Goal: Task Accomplishment & Management: Complete application form

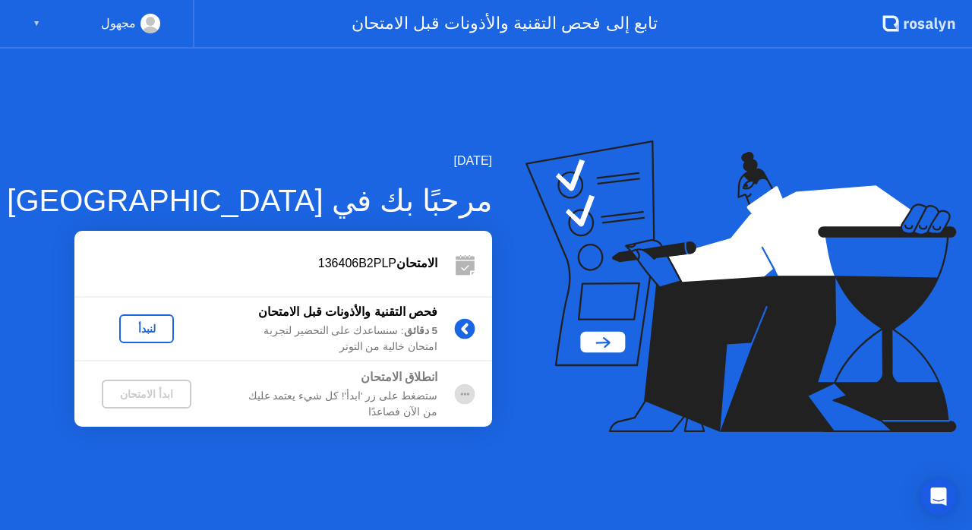
click at [146, 327] on div "لنبدأ" at bounding box center [146, 329] width 43 height 12
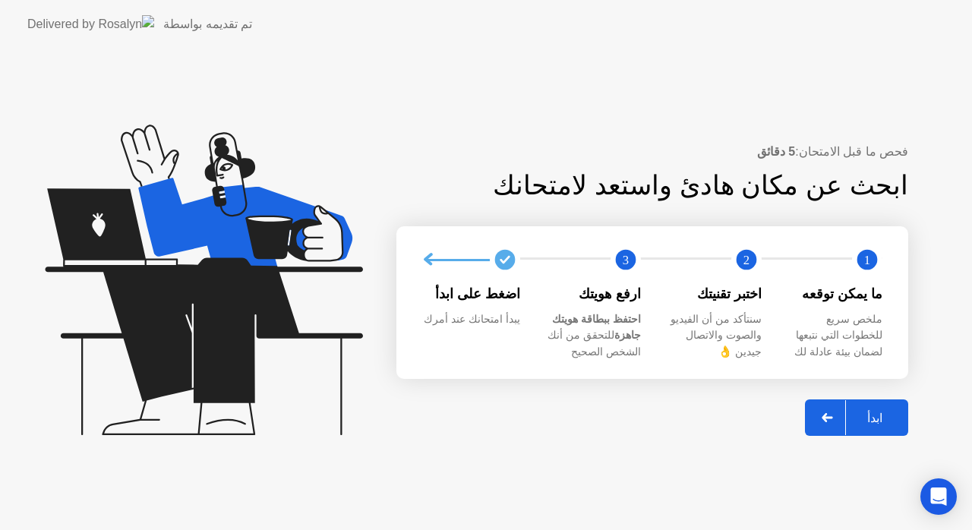
click at [875, 413] on div "ابدأ" at bounding box center [875, 418] width 58 height 14
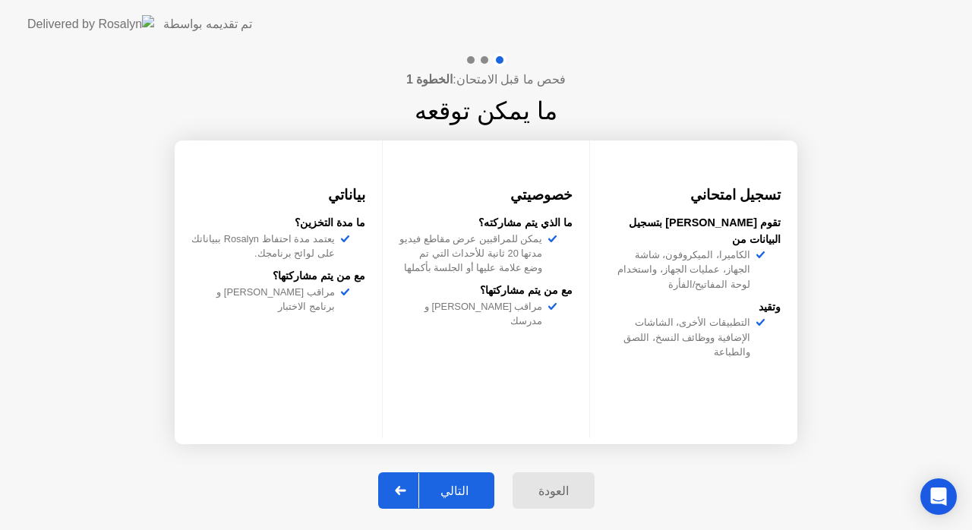
click at [448, 487] on div "التالي" at bounding box center [454, 491] width 71 height 14
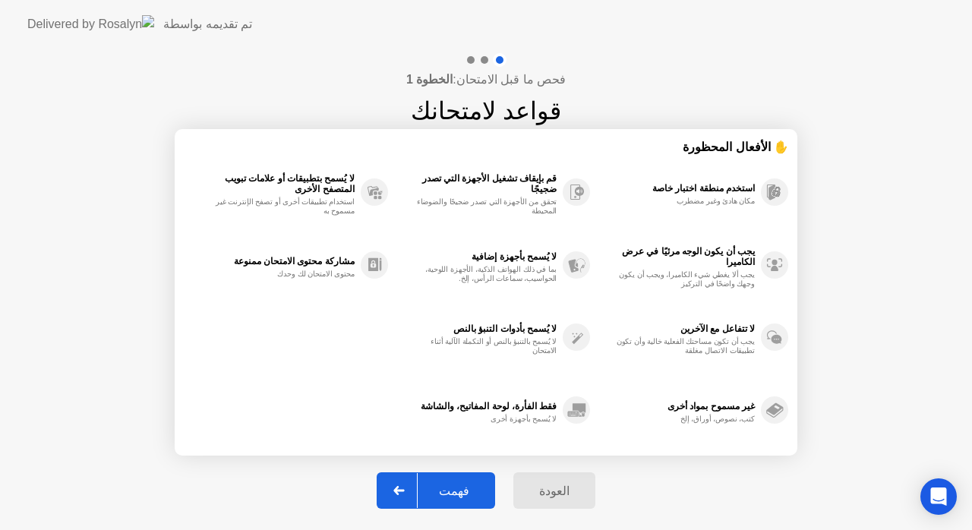
click at [468, 484] on div "فهمت" at bounding box center [454, 491] width 73 height 14
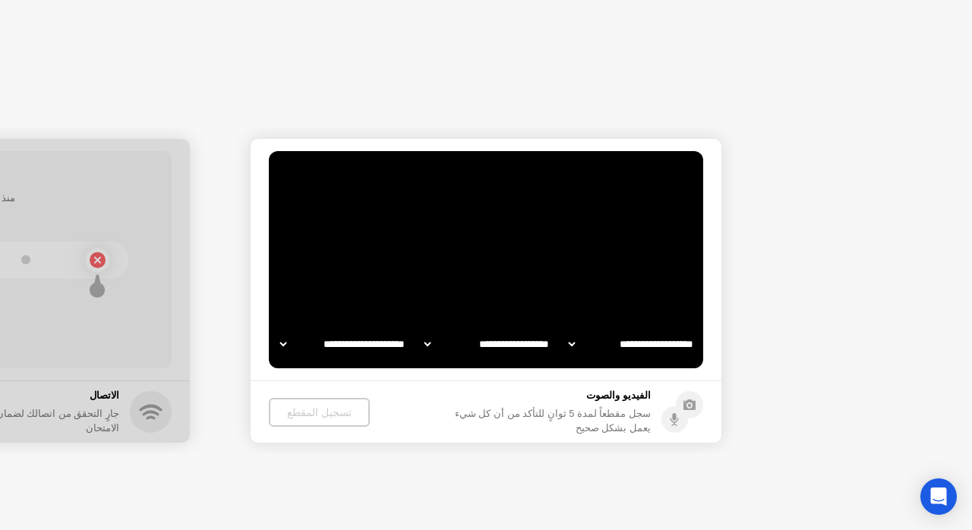
select select "**********"
select select "*******"
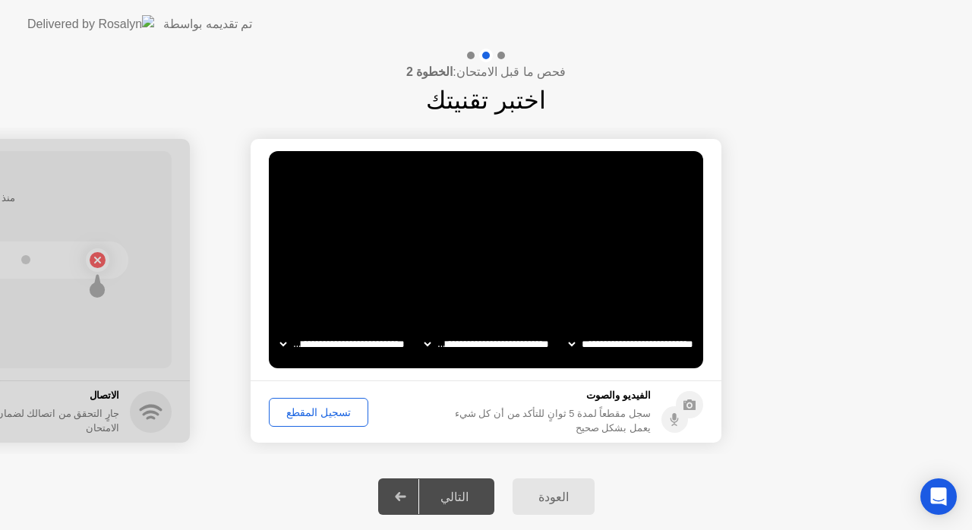
click at [322, 406] on div "تسجيل المقطع" at bounding box center [318, 412] width 89 height 12
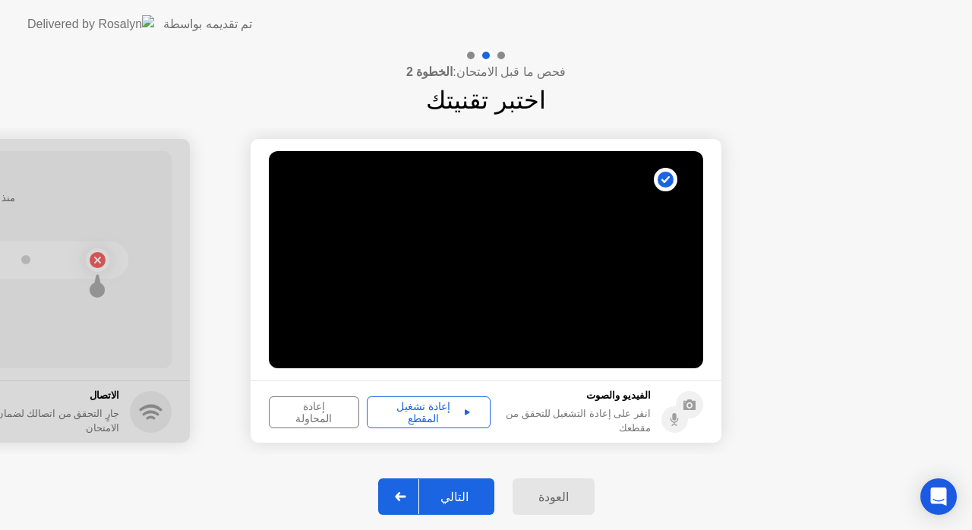
click at [424, 408] on div "إعادة تشغيل المقطع" at bounding box center [428, 412] width 113 height 24
click at [439, 491] on div "التالي" at bounding box center [454, 497] width 71 height 14
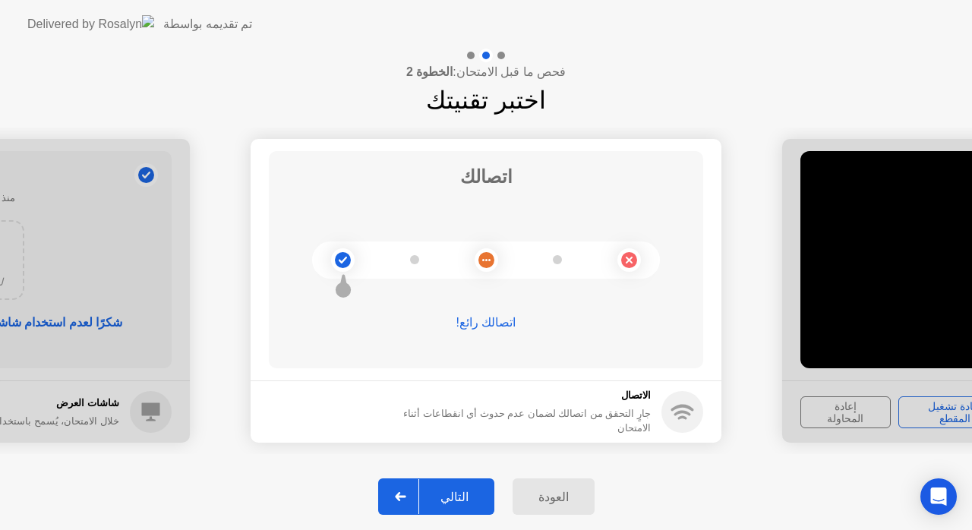
click at [456, 493] on div "التالي" at bounding box center [454, 497] width 71 height 14
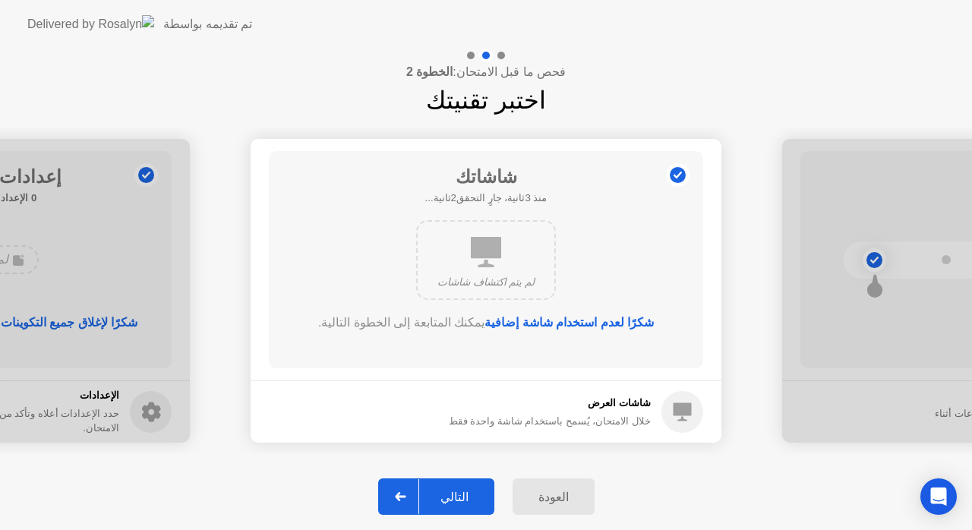
click at [456, 493] on div "التالي" at bounding box center [454, 497] width 71 height 14
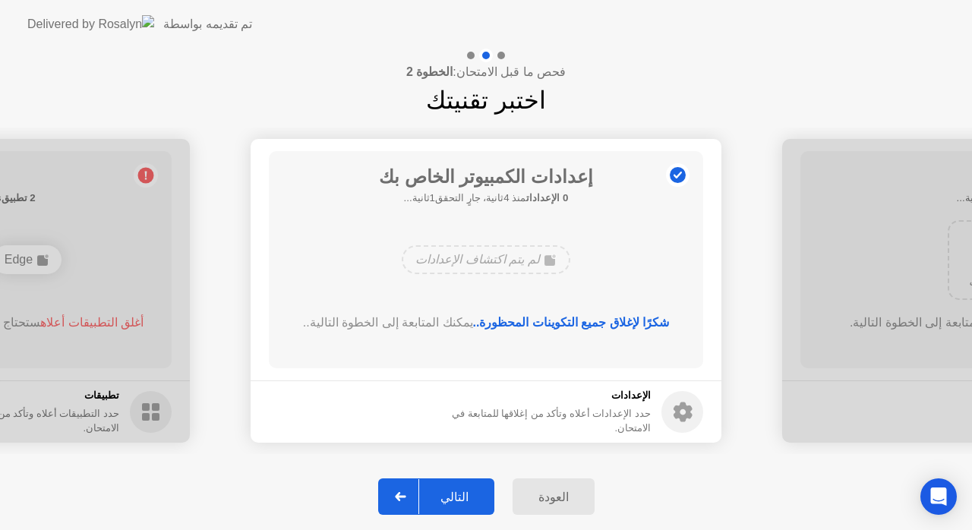
click at [456, 493] on div "التالي" at bounding box center [454, 497] width 71 height 14
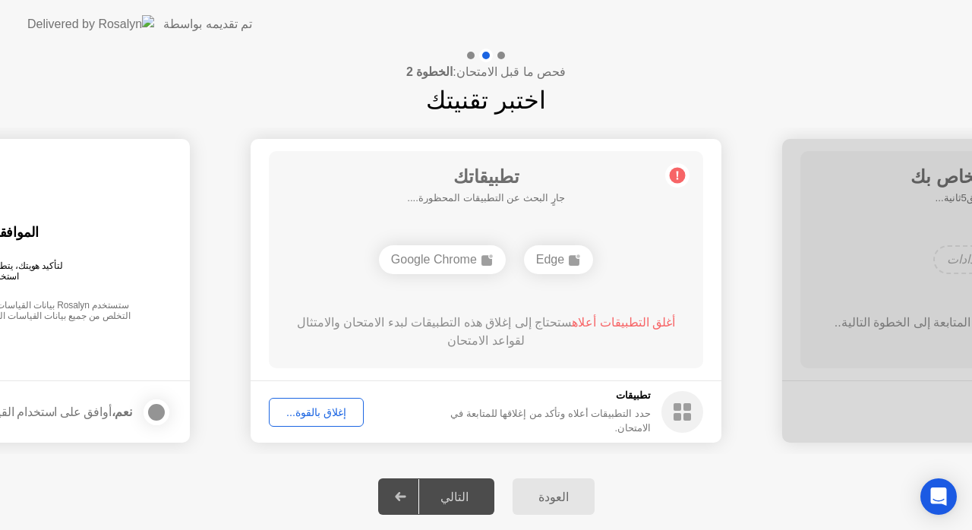
click at [317, 406] on div "إغلاق بالقوة..." at bounding box center [316, 412] width 84 height 12
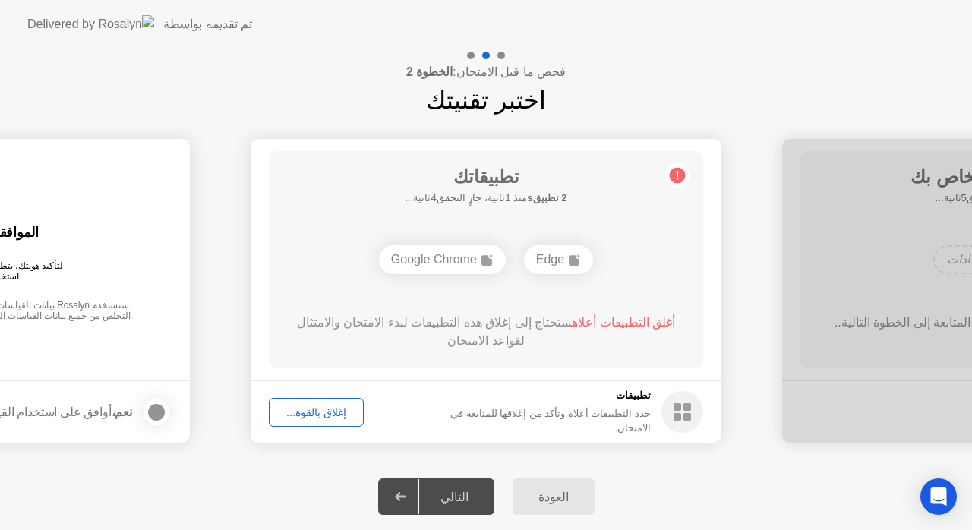
click at [322, 410] on div "إغلاق بالقوة..." at bounding box center [316, 412] width 84 height 12
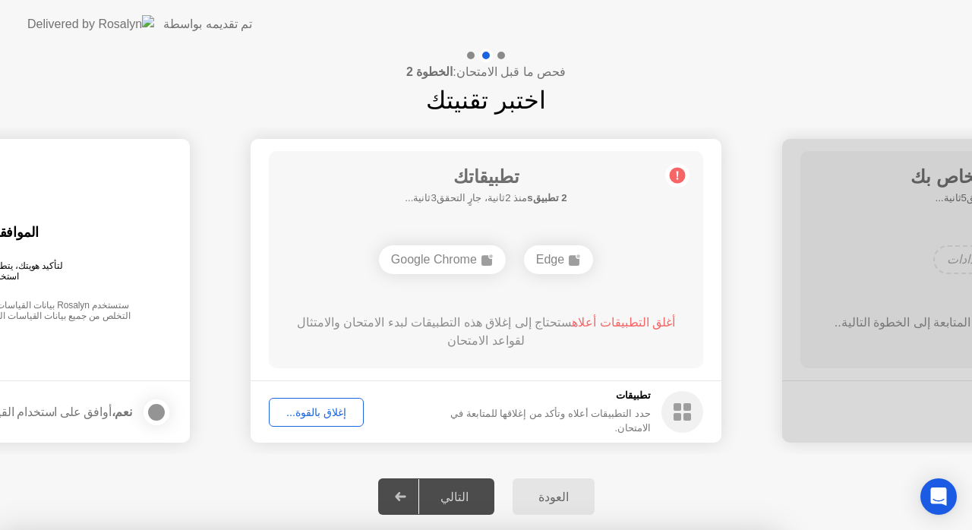
drag, startPoint x: 507, startPoint y: 287, endPoint x: 490, endPoint y: 311, distance: 29.5
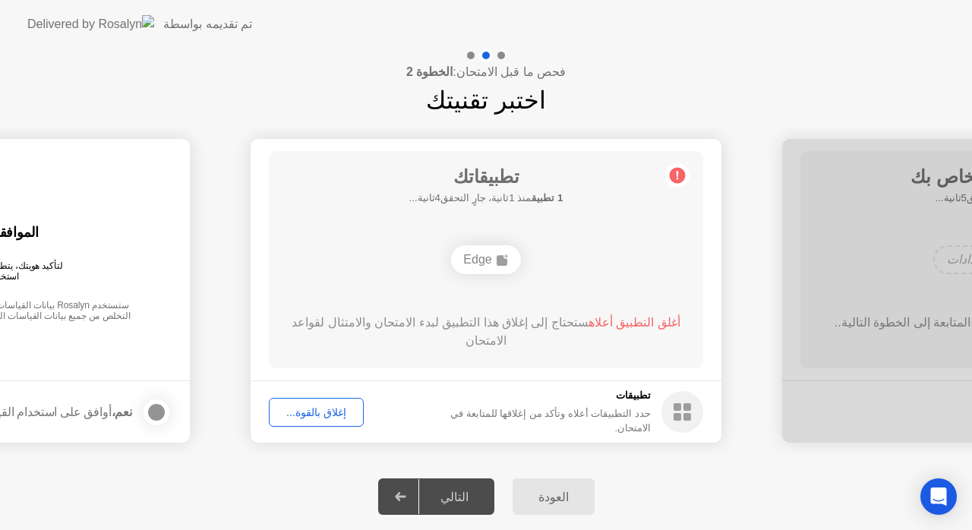
click at [325, 406] on div "إغلاق بالقوة..." at bounding box center [316, 412] width 84 height 12
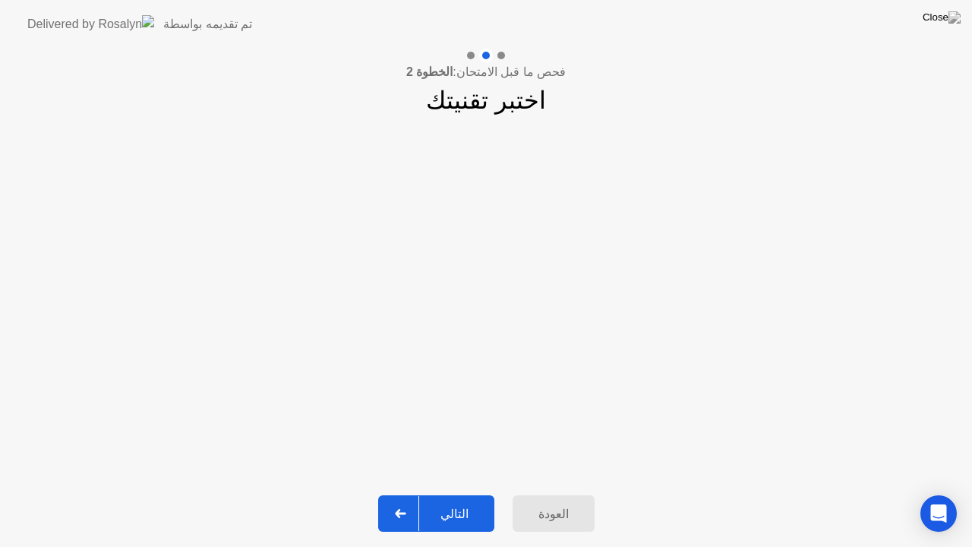
click at [454, 500] on button "التالي" at bounding box center [436, 513] width 116 height 36
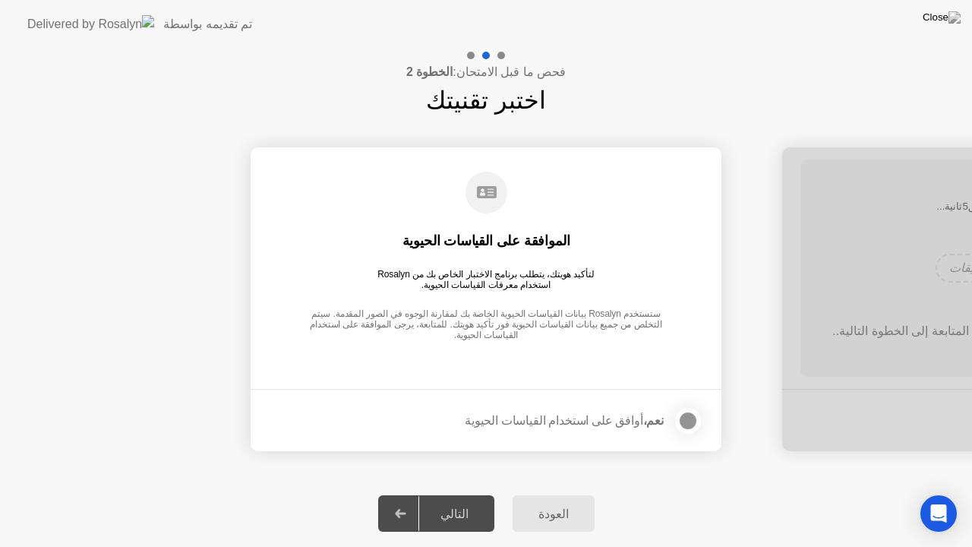
click at [689, 418] on div at bounding box center [688, 420] width 18 height 18
click at [463, 509] on div "التالي" at bounding box center [454, 513] width 71 height 14
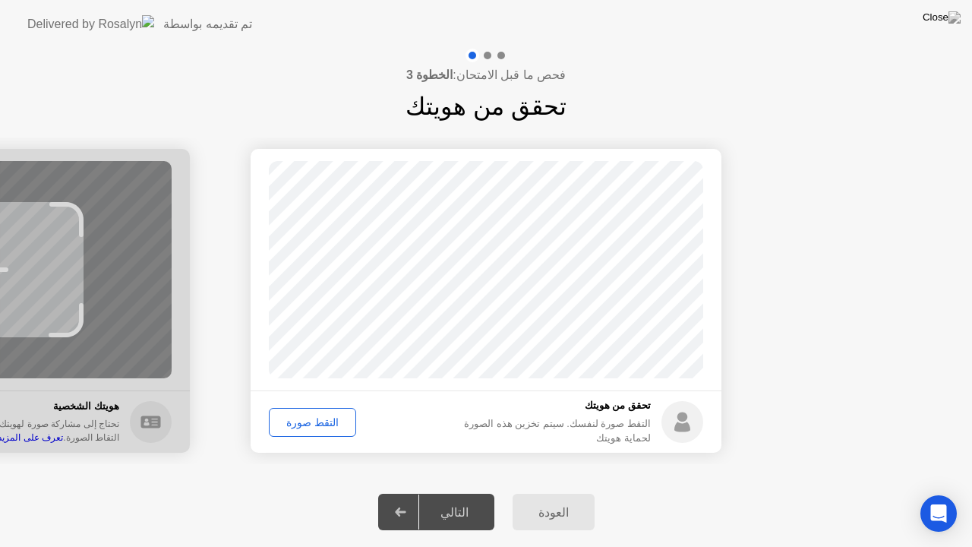
click at [309, 421] on div "التقط صورة" at bounding box center [312, 422] width 77 height 12
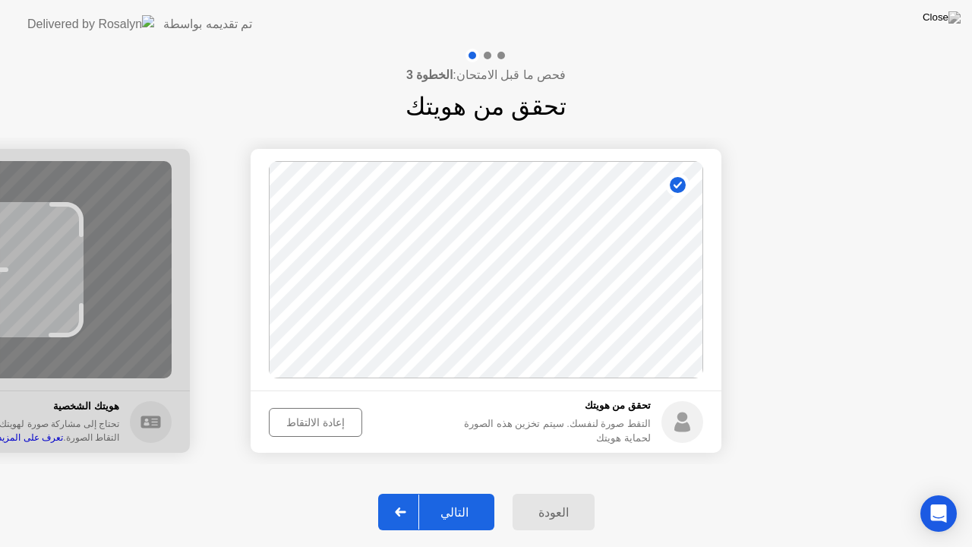
click at [453, 506] on div "التالي" at bounding box center [454, 512] width 71 height 14
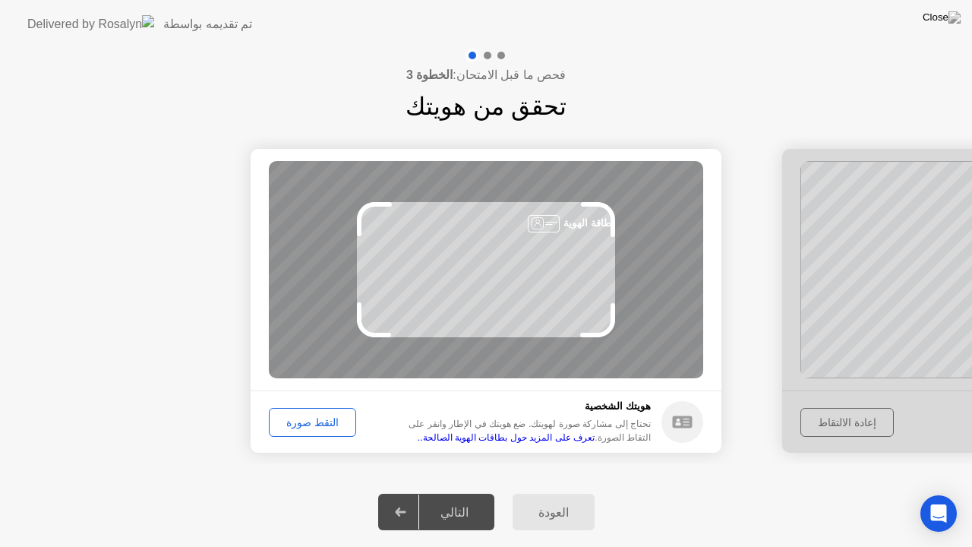
click at [311, 419] on div "التقط صورة" at bounding box center [312, 422] width 77 height 12
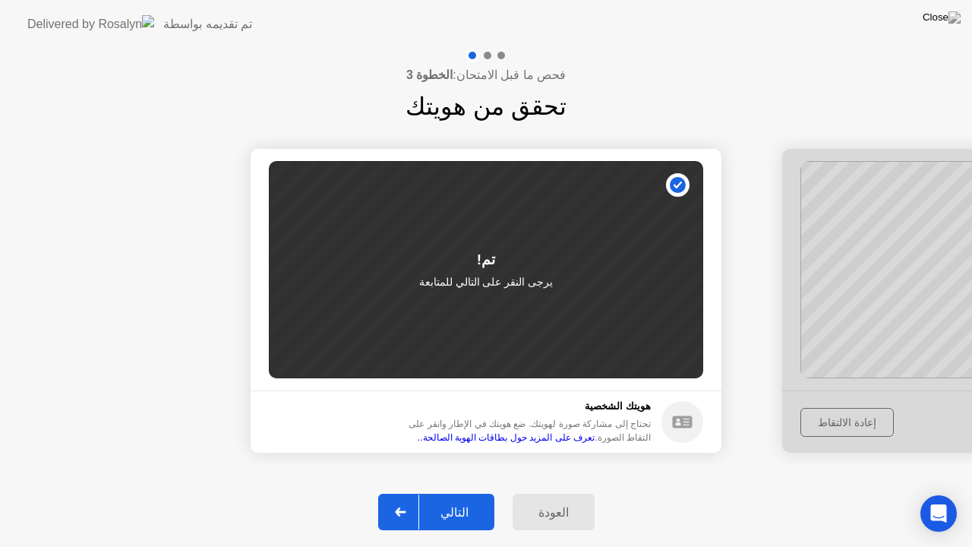
click at [456, 506] on div "التالي" at bounding box center [454, 512] width 71 height 14
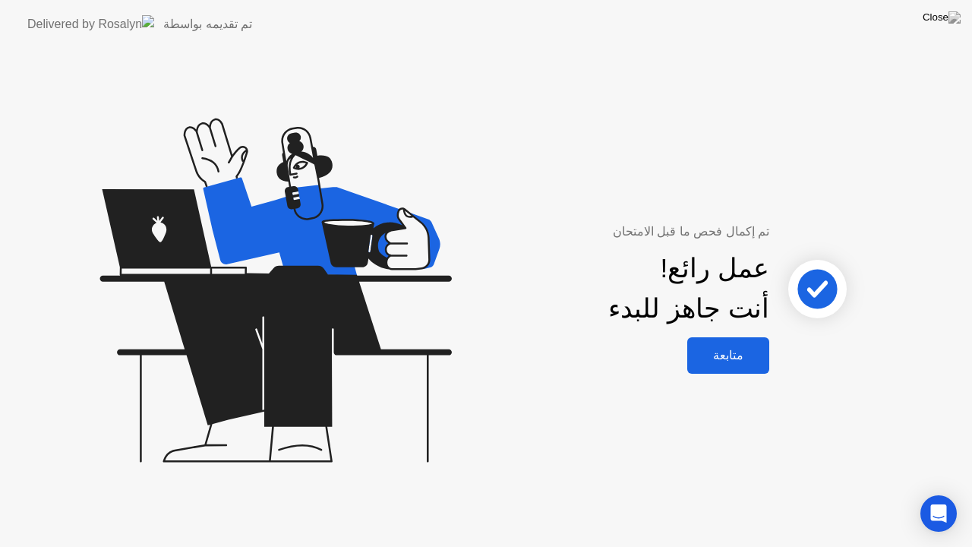
click at [742, 345] on button "متابعة" at bounding box center [728, 355] width 82 height 36
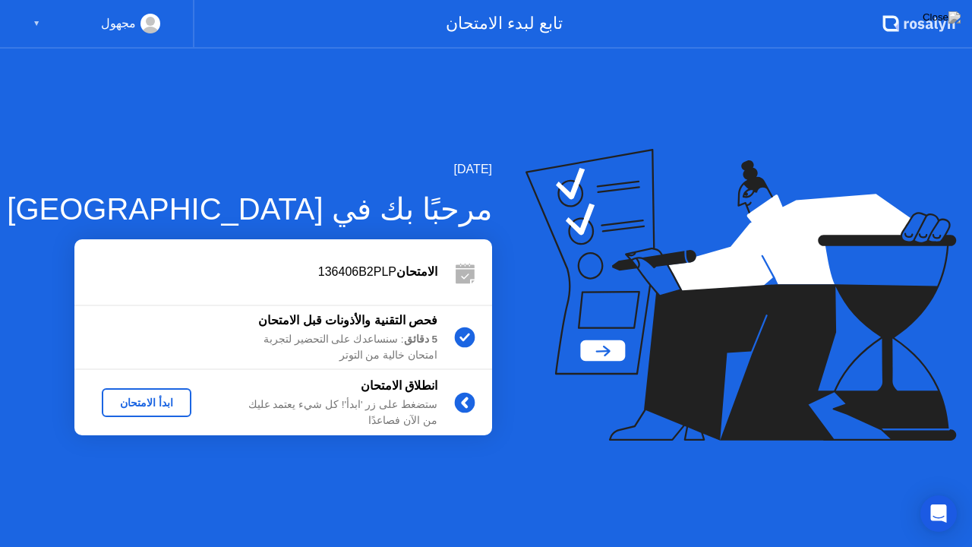
click at [141, 398] on div "ابدأ الامتحان" at bounding box center [146, 402] width 77 height 12
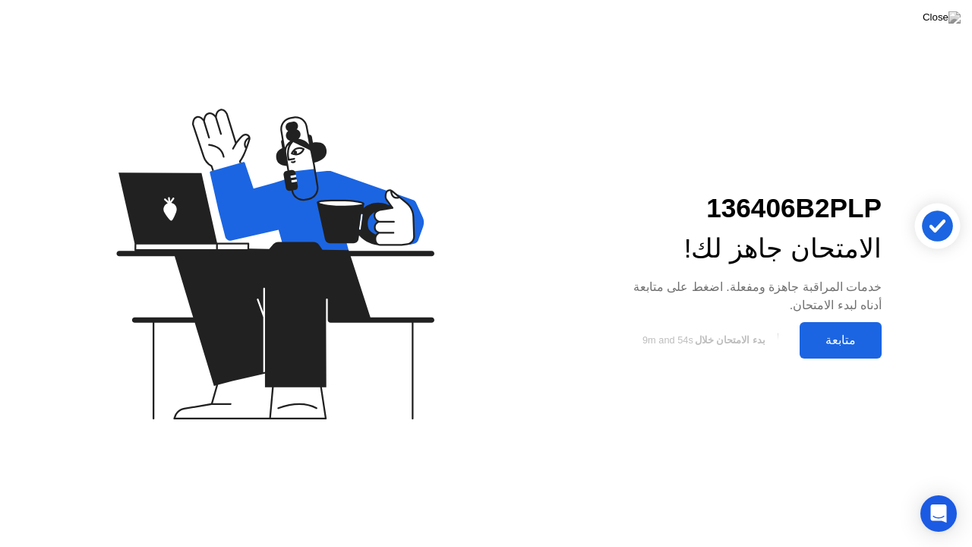
click at [831, 334] on div "متابعة" at bounding box center [840, 340] width 73 height 14
